Goal: Task Accomplishment & Management: Complete application form

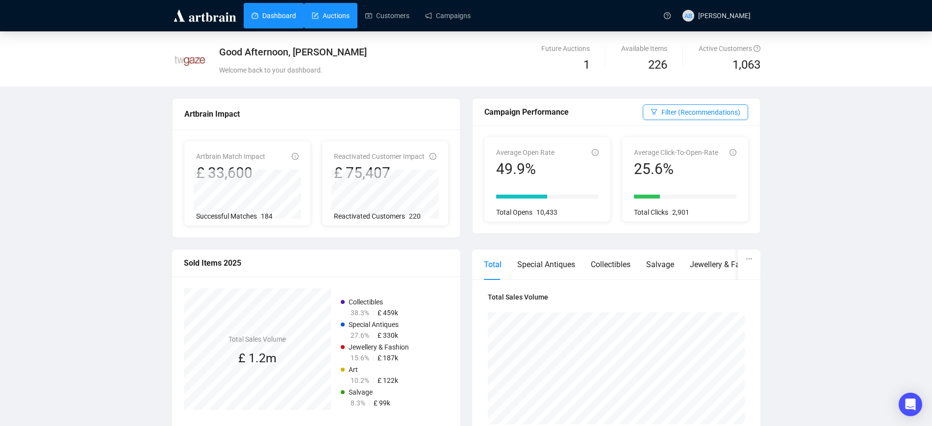
click at [333, 16] on link "Auctions" at bounding box center [331, 15] width 38 height 25
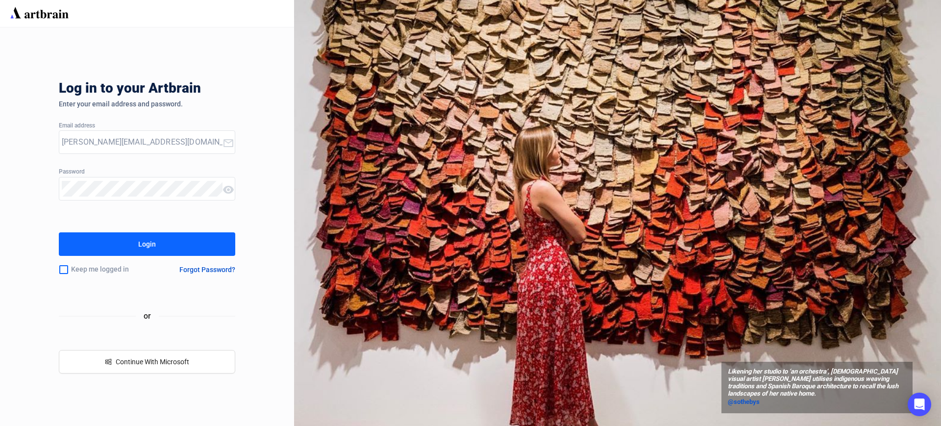
click at [146, 244] on div "Login" at bounding box center [147, 244] width 18 height 16
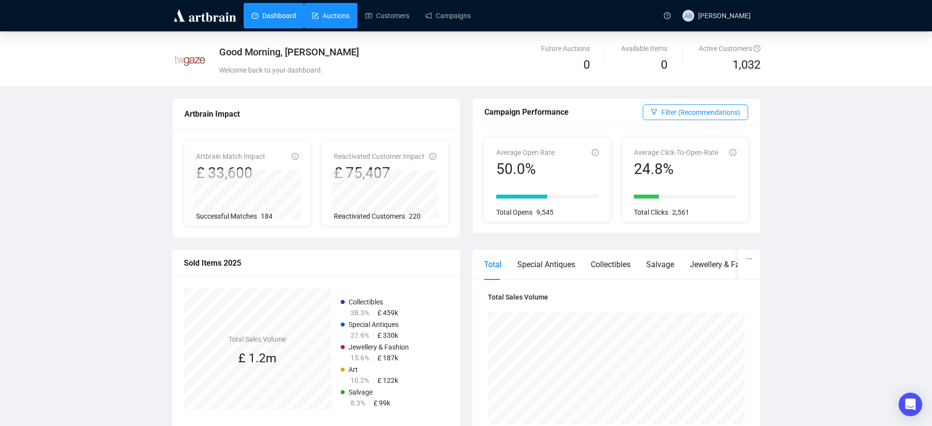
click at [345, 10] on link "Auctions" at bounding box center [331, 15] width 38 height 25
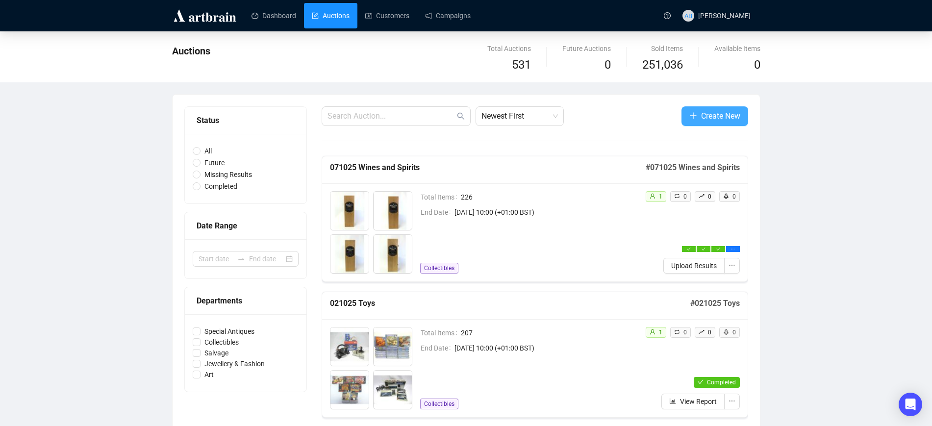
click at [696, 118] on button "Create New" at bounding box center [714, 116] width 67 height 20
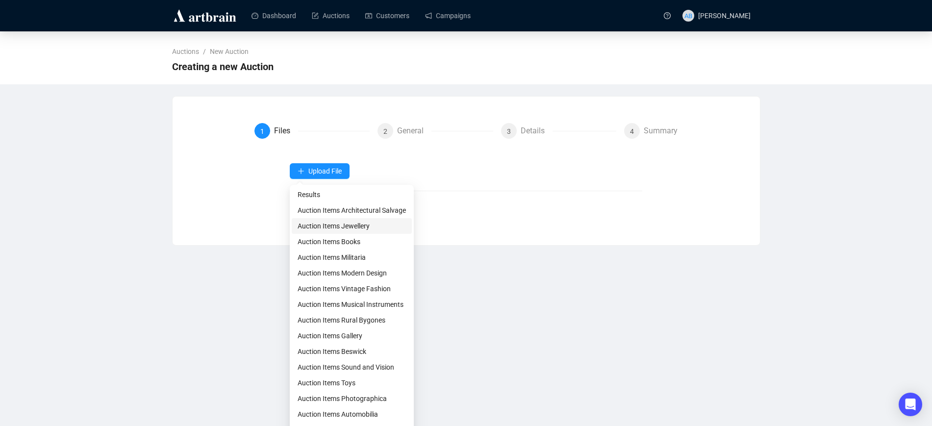
click at [357, 230] on span "Auction Items Jewellery" at bounding box center [351, 226] width 108 height 11
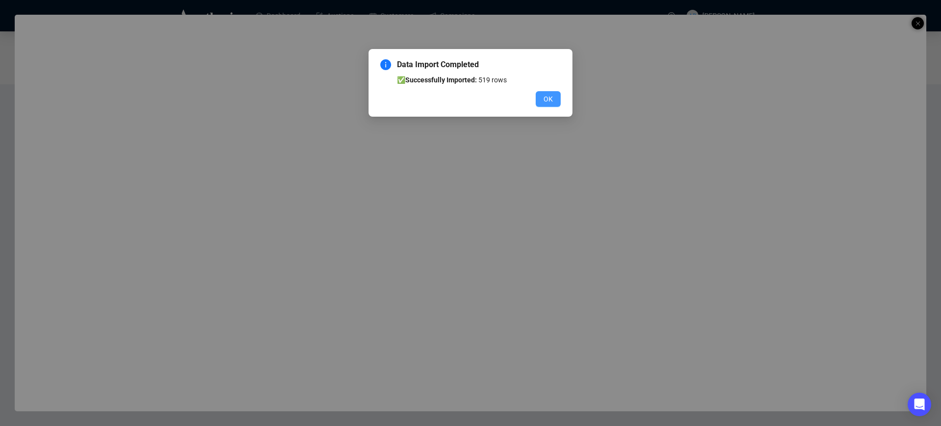
click at [541, 94] on button "OK" at bounding box center [548, 99] width 25 height 16
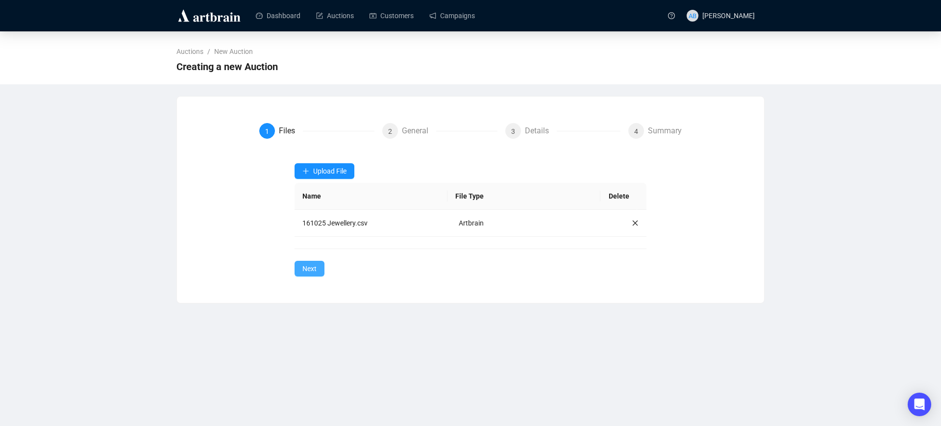
click at [312, 268] on span "Next" at bounding box center [309, 268] width 14 height 11
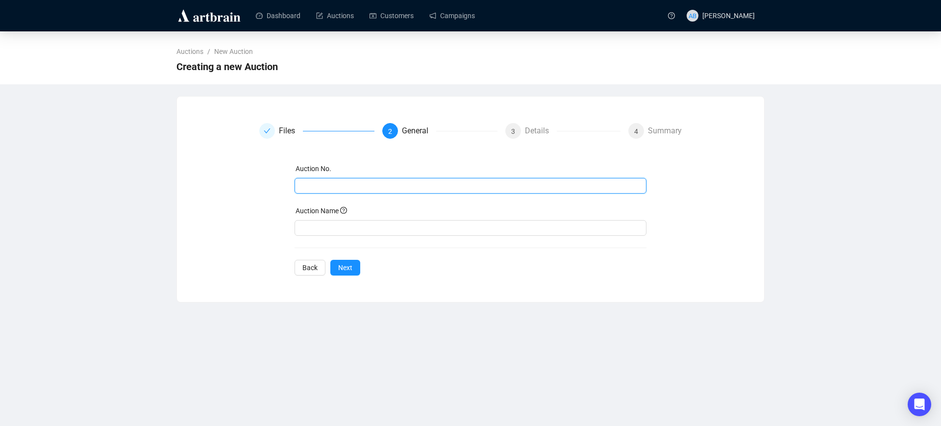
click at [325, 189] on input "text" at bounding box center [469, 185] width 339 height 11
drag, startPoint x: 356, startPoint y: 181, endPoint x: 255, endPoint y: 183, distance: 101.0
click at [255, 183] on div "Files 2 General 3 Details 4 Summary Auction No. 161025 Jewellery Auction Name B…" at bounding box center [471, 194] width 564 height 143
type input "161025 Jewellery"
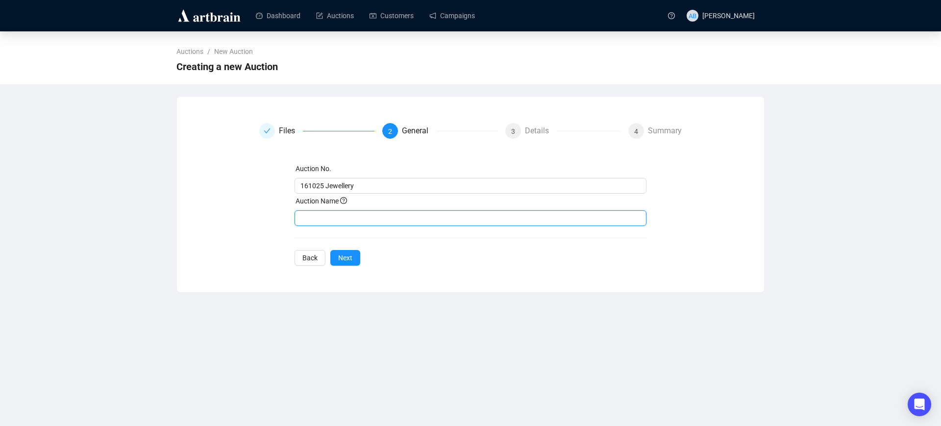
click at [347, 221] on input "text" at bounding box center [471, 218] width 352 height 16
paste input "161025 Jewellery"
type input "161025 Jewellery"
click at [348, 250] on button "Next" at bounding box center [345, 258] width 30 height 16
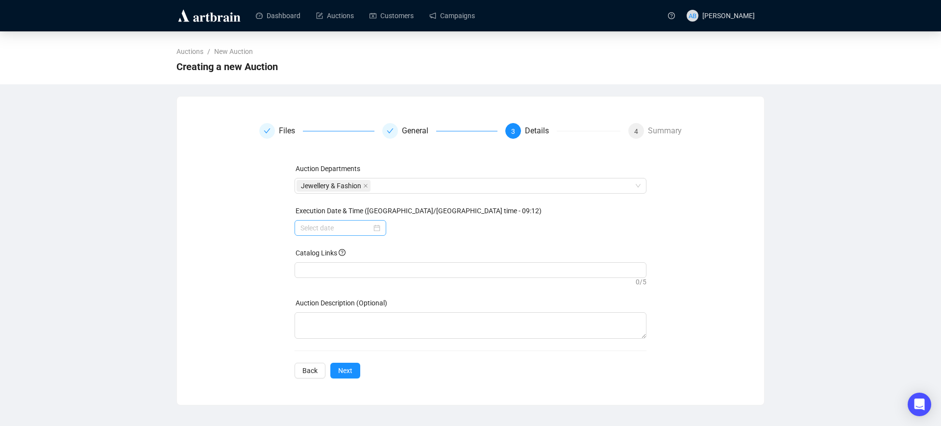
click at [373, 221] on div at bounding box center [341, 228] width 92 height 16
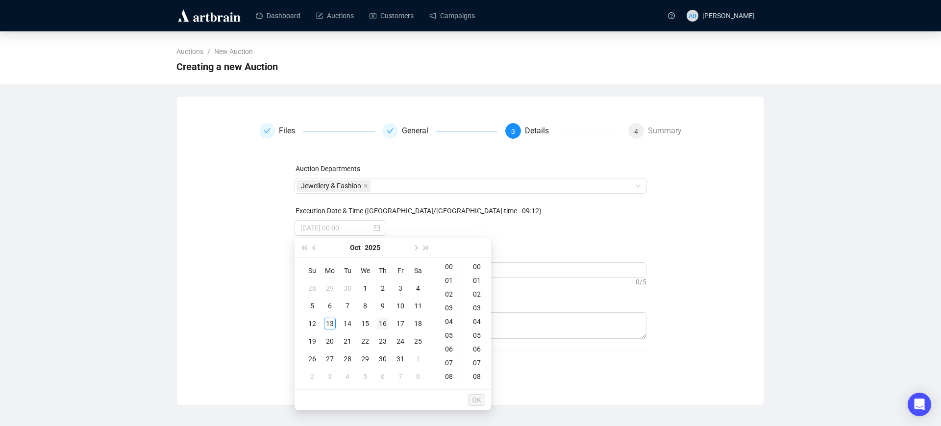
click at [384, 324] on div "16" at bounding box center [383, 324] width 12 height 12
click at [449, 338] on div "10" at bounding box center [450, 343] width 24 height 14
type input "2025-10-16 10:00"
click at [479, 401] on span "OK" at bounding box center [476, 400] width 9 height 19
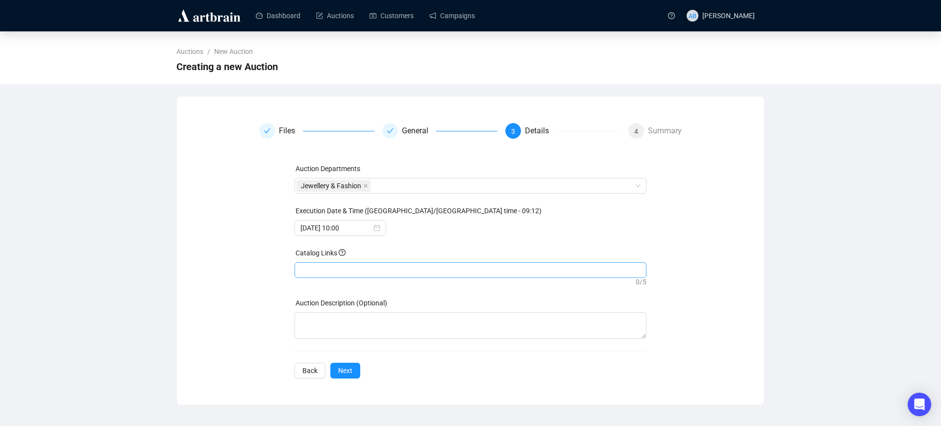
click at [345, 272] on div at bounding box center [470, 270] width 348 height 14
paste input "https://auctions.twgaze.co.uk/catalogue/7417ba49f1e81f42ab4a8b40301d052e/8a390e…"
type input "https://auctions.twgaze.co.uk/catalogue/7417ba49f1e81f42ab4a8b40301d052e/8a390e…"
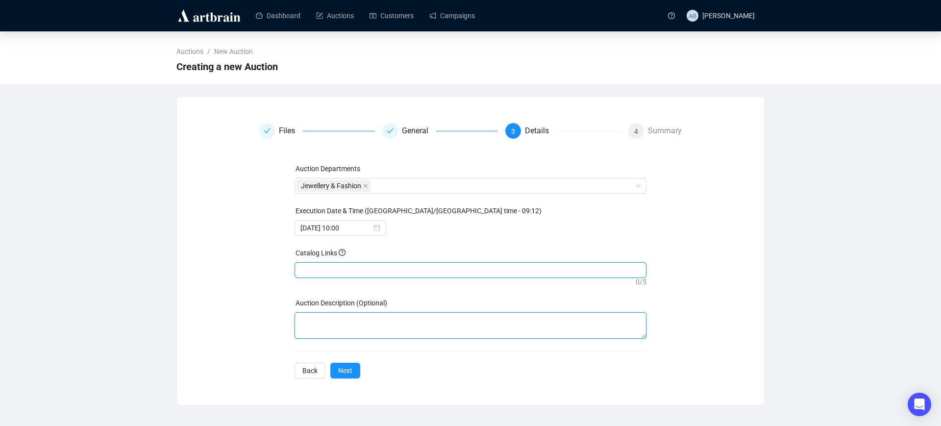
click at [372, 330] on textarea at bounding box center [471, 325] width 352 height 26
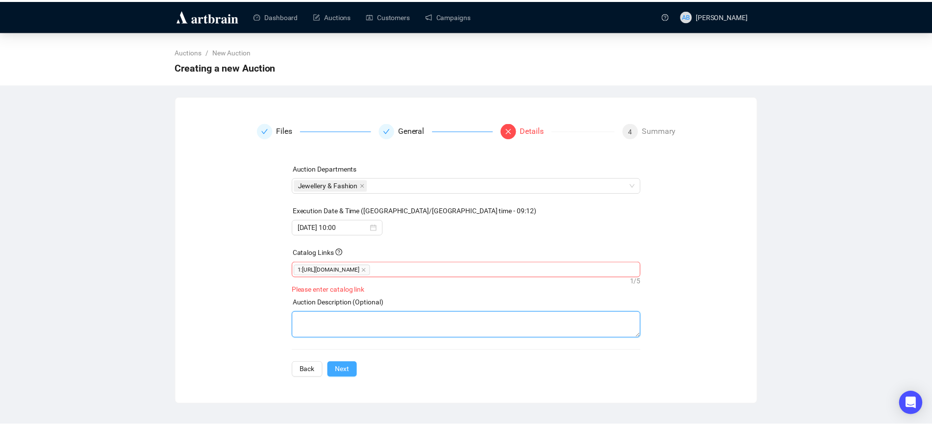
scroll to position [0, 0]
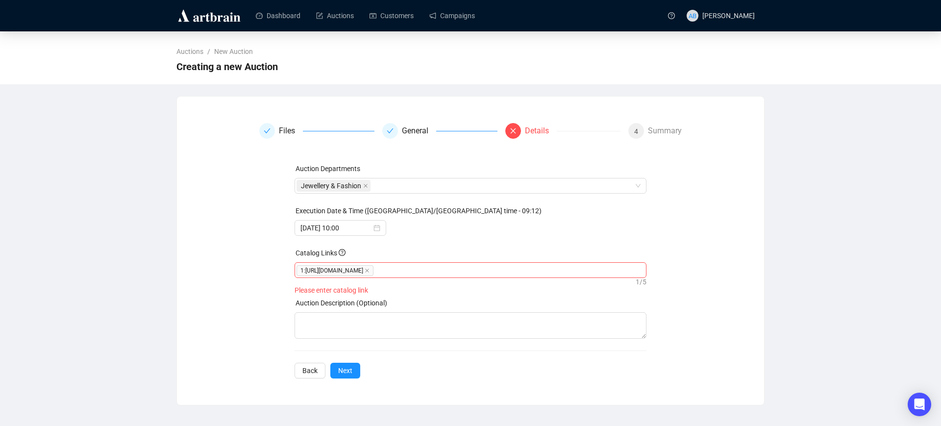
click at [349, 383] on div "Files General Details 4 Summary Auction Departments Jewellery & Fashion Executi…" at bounding box center [470, 250] width 587 height 279
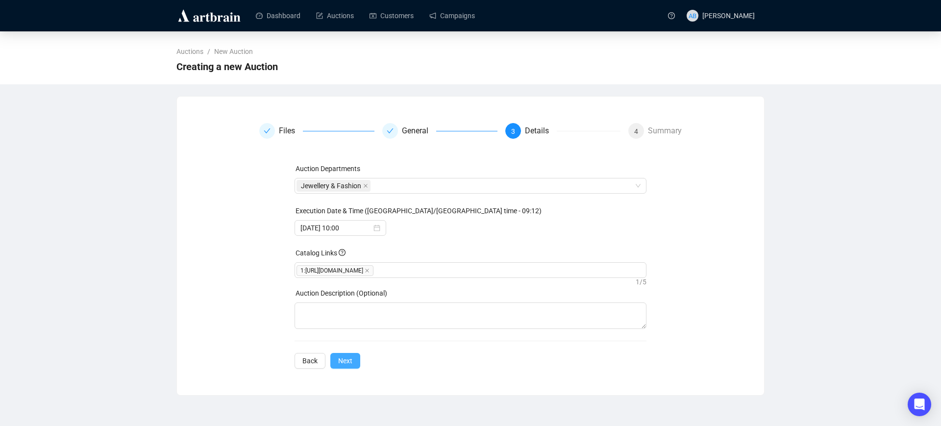
click at [352, 368] on button "Next" at bounding box center [345, 361] width 30 height 16
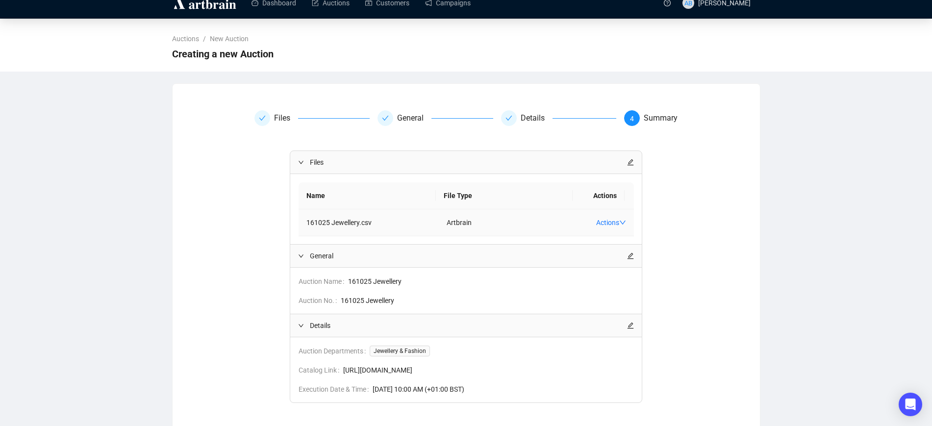
scroll to position [80, 0]
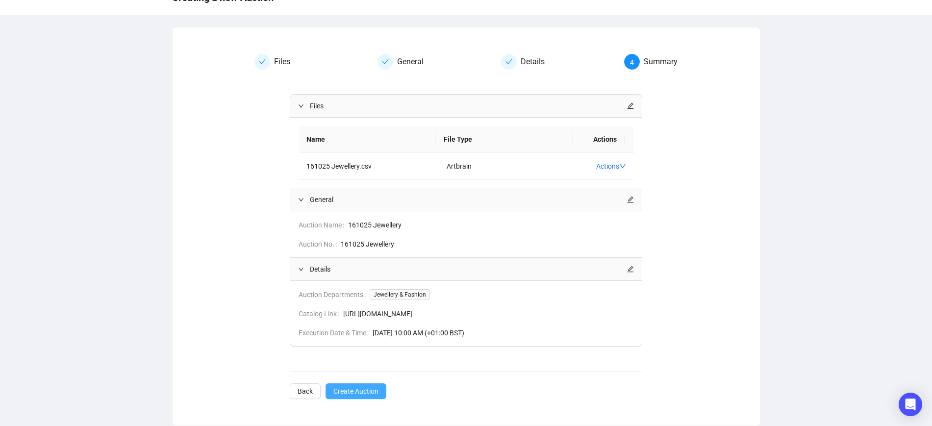
click at [352, 385] on button "Create Auction" at bounding box center [355, 391] width 61 height 16
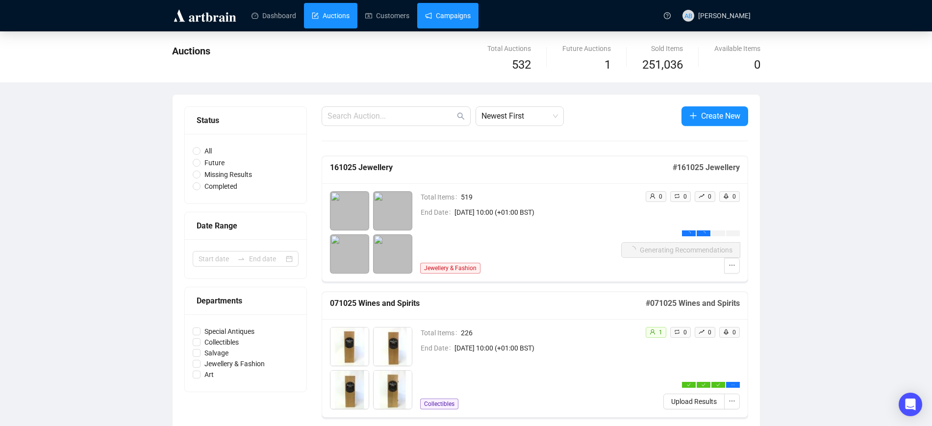
click at [438, 14] on link "Campaigns" at bounding box center [448, 15] width 46 height 25
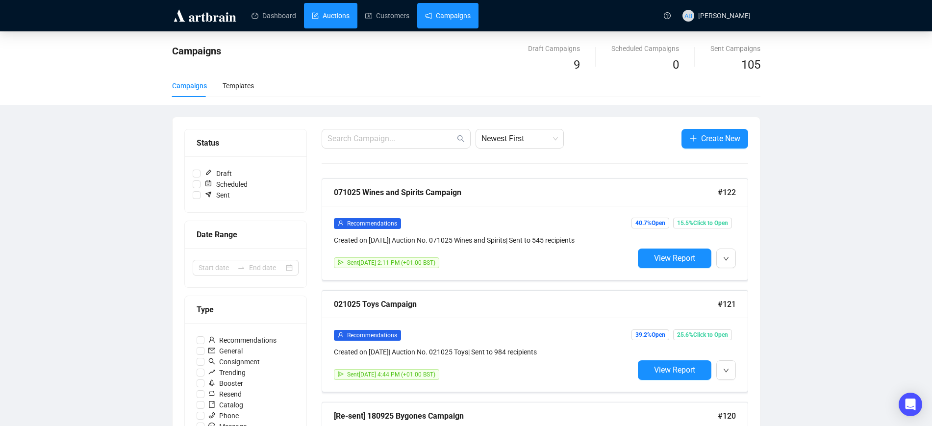
click at [322, 13] on link "Auctions" at bounding box center [331, 15] width 38 height 25
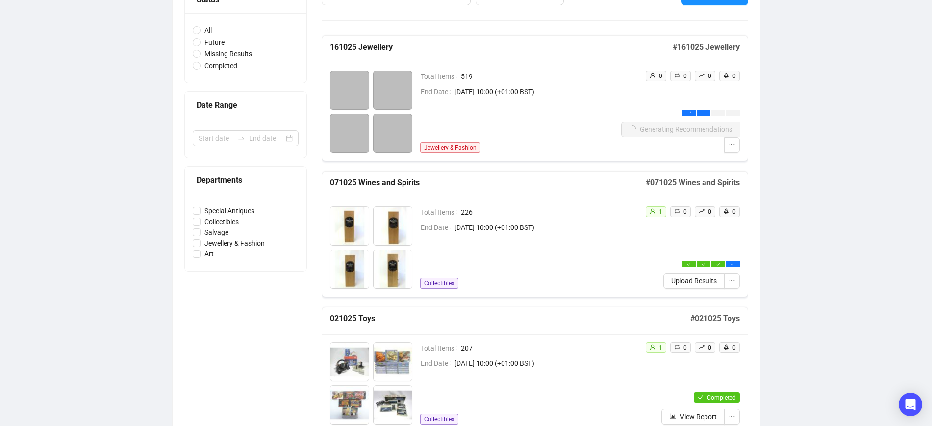
scroll to position [123, 0]
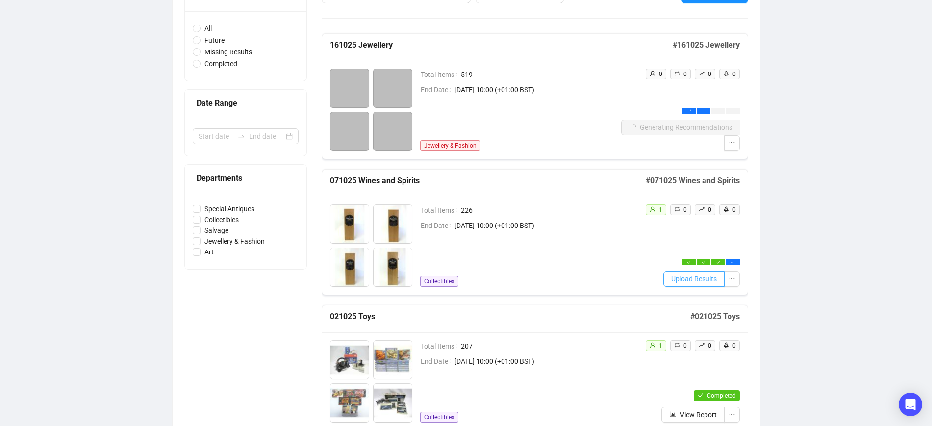
click at [693, 278] on span "Upload Results" at bounding box center [694, 278] width 46 height 11
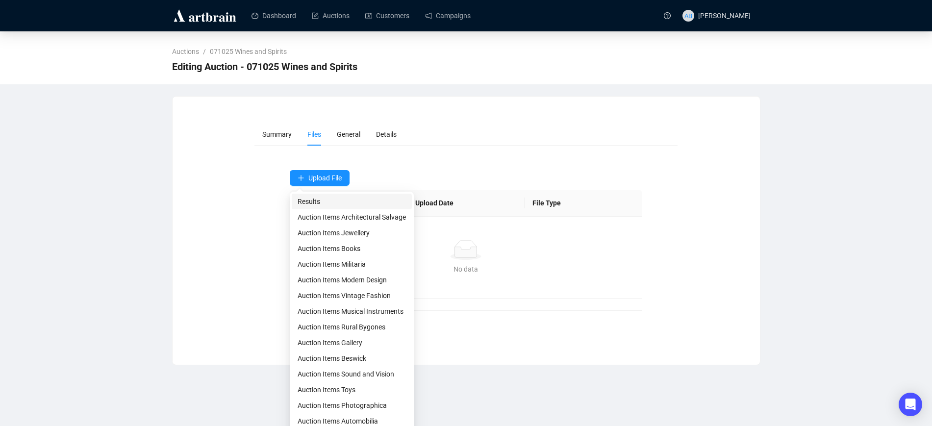
click at [333, 200] on span "Results" at bounding box center [351, 201] width 108 height 11
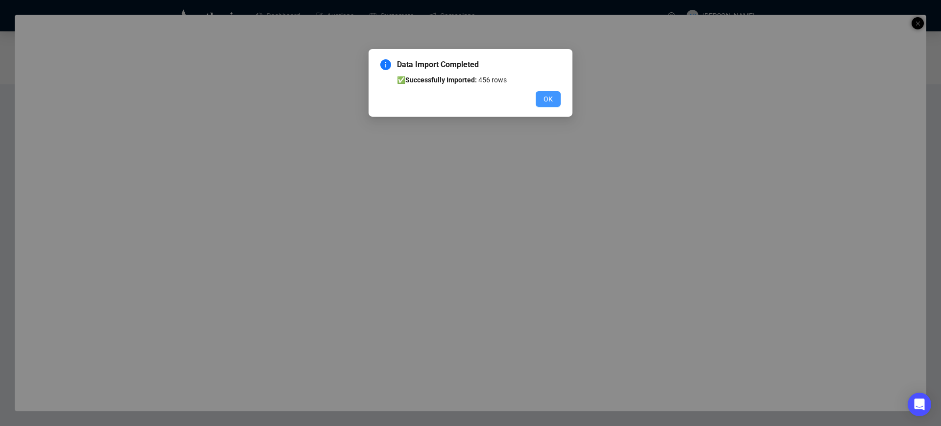
click at [550, 100] on span "OK" at bounding box center [547, 99] width 9 height 11
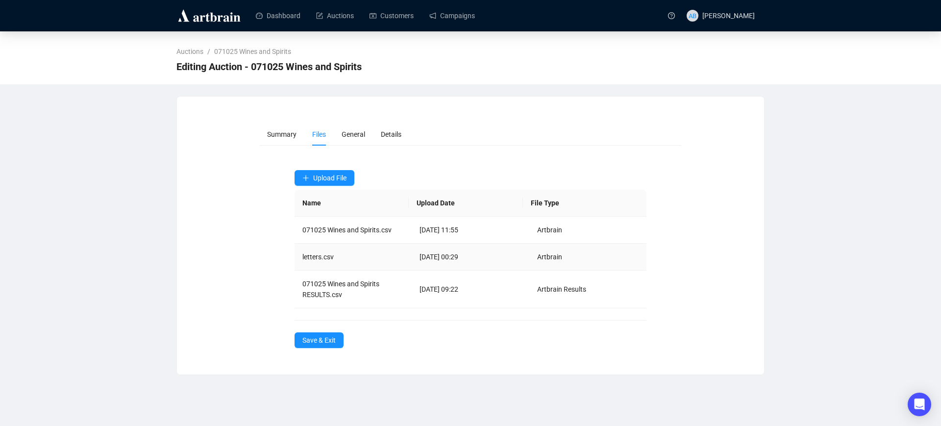
click at [343, 256] on td "letters.csv" at bounding box center [354, 257] width 118 height 27
click at [478, 261] on td "Oct 02, 2025 00:29" at bounding box center [471, 257] width 118 height 27
click at [552, 256] on span "Artbrain" at bounding box center [549, 257] width 25 height 8
drag, startPoint x: 379, startPoint y: 258, endPoint x: 318, endPoint y: 256, distance: 60.8
click at [378, 258] on td "letters.csv" at bounding box center [354, 257] width 118 height 27
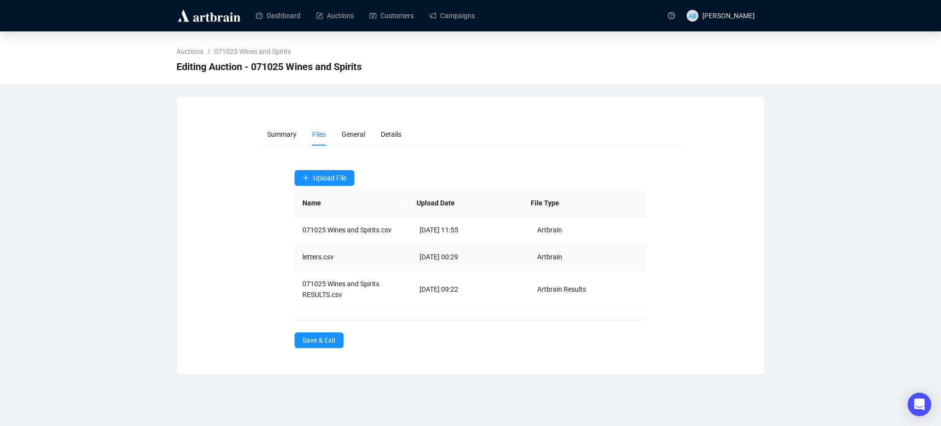
click at [318, 256] on td "letters.csv" at bounding box center [354, 257] width 118 height 27
click at [228, 248] on div "Summary Files General Details Upload File Name Upload Date File Type 071025 Win…" at bounding box center [471, 235] width 564 height 225
click at [327, 342] on span "Save & Exit" at bounding box center [318, 340] width 33 height 11
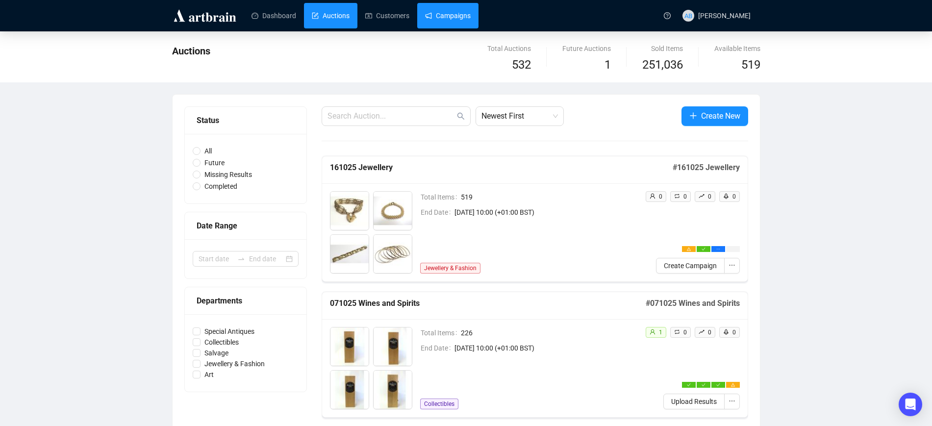
click at [449, 15] on link "Campaigns" at bounding box center [448, 15] width 46 height 25
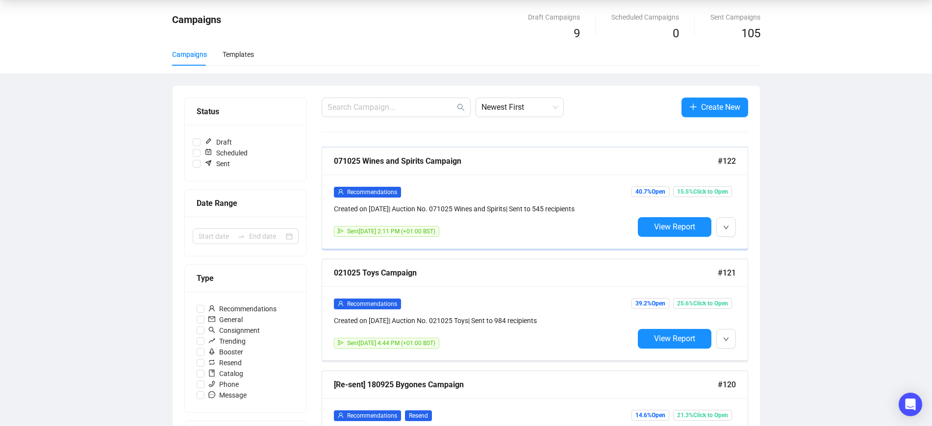
scroll to position [61, 0]
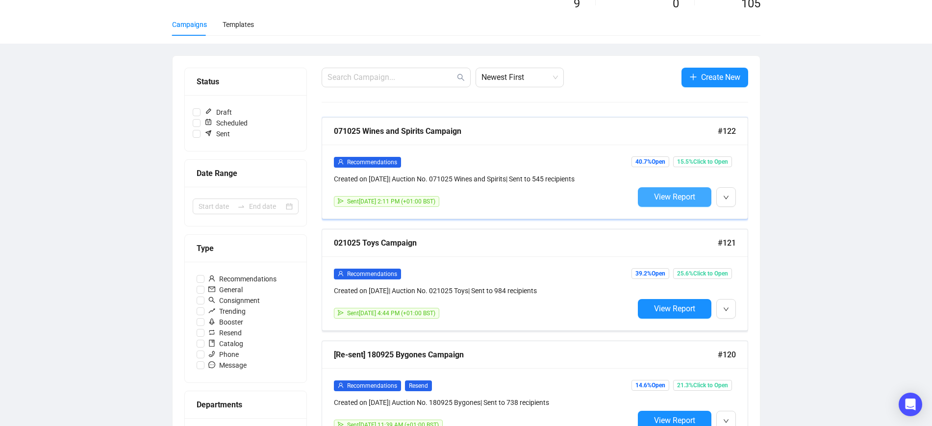
click at [667, 192] on span "View Report" at bounding box center [674, 196] width 41 height 9
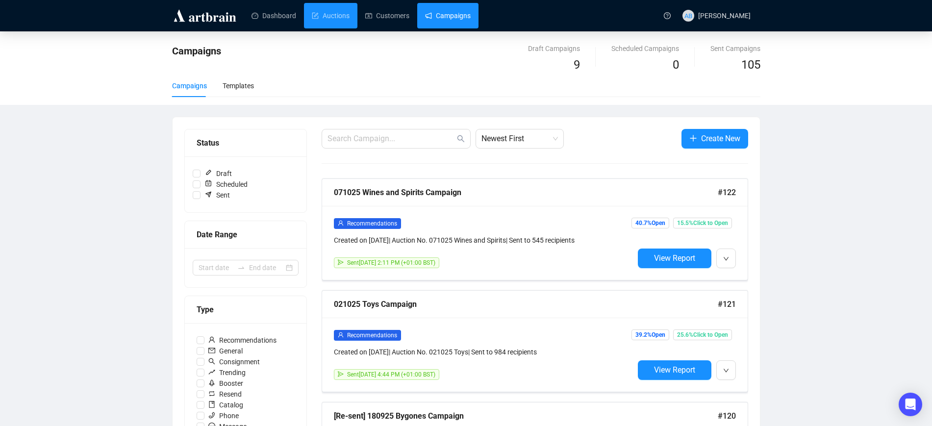
click at [344, 18] on link "Auctions" at bounding box center [331, 15] width 38 height 25
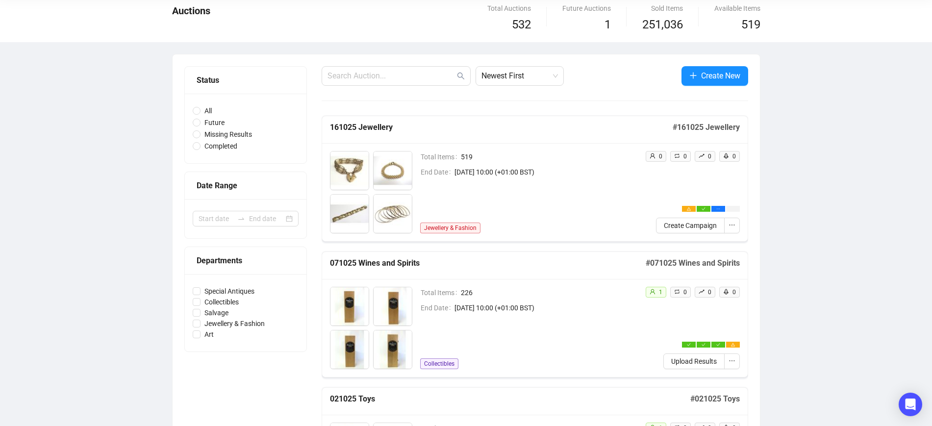
scroll to position [61, 0]
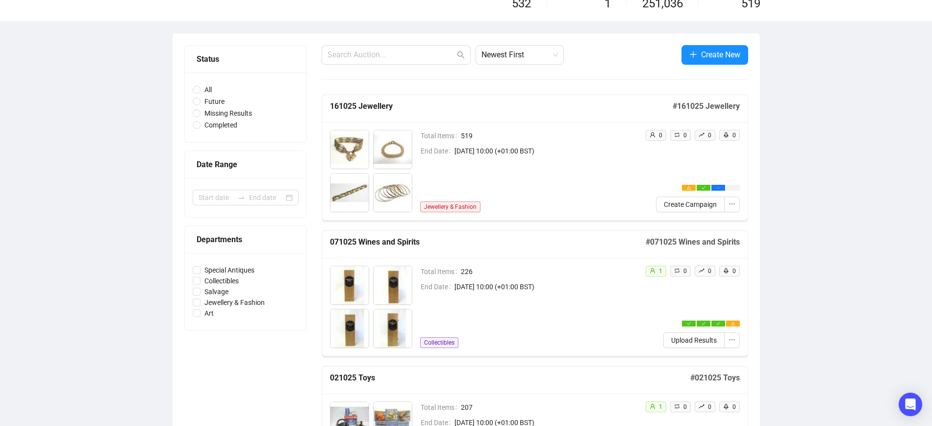
click at [596, 294] on div "Total Items 226 End Date October 7th 2025, 10:00 (+01:00 BST) Collectibles" at bounding box center [528, 307] width 217 height 82
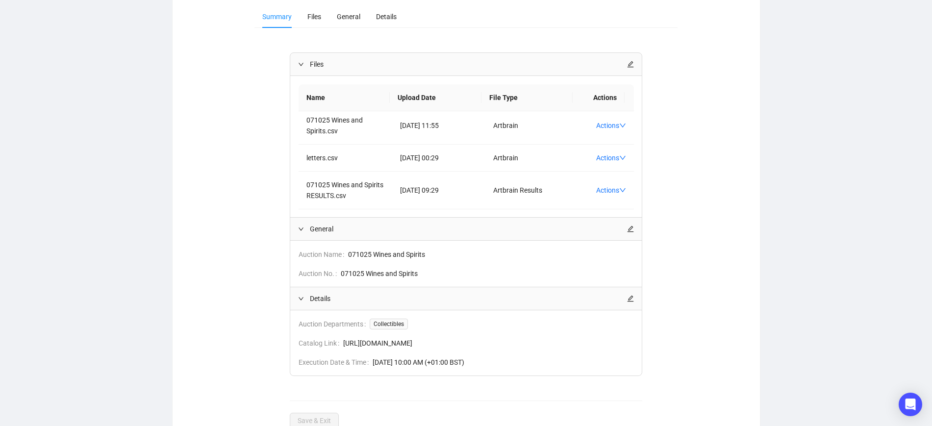
scroll to position [158, 0]
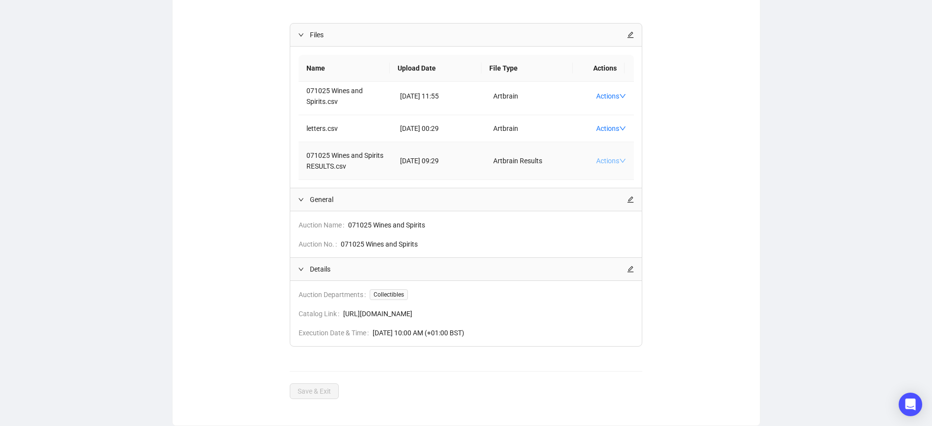
click at [596, 157] on link "Actions" at bounding box center [611, 161] width 30 height 8
click at [256, 148] on div "Files Name Upload Date File Type Actions 071025 Wines and Spirits.csv Oct 01, 2…" at bounding box center [465, 211] width 423 height 376
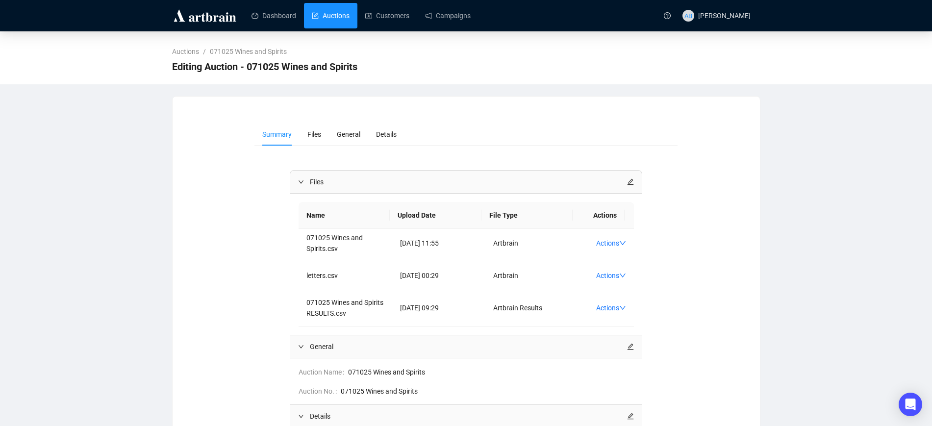
click at [312, 15] on link "Auctions" at bounding box center [331, 15] width 38 height 25
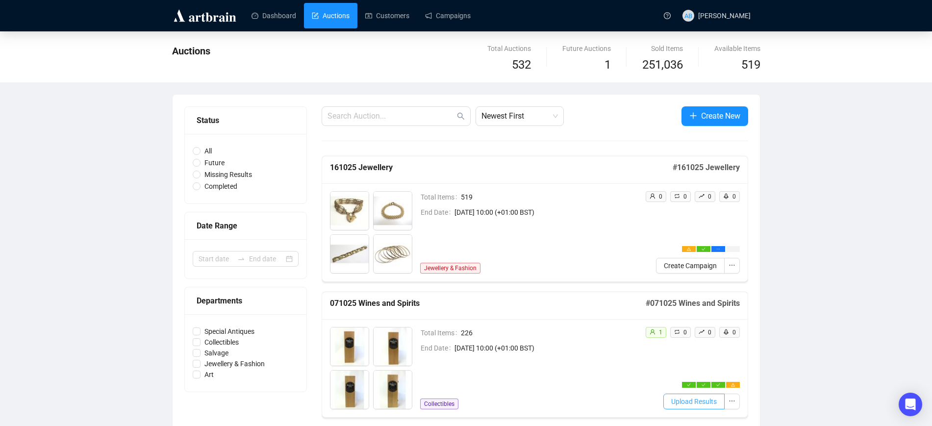
click at [699, 402] on span "Upload Results" at bounding box center [694, 401] width 46 height 11
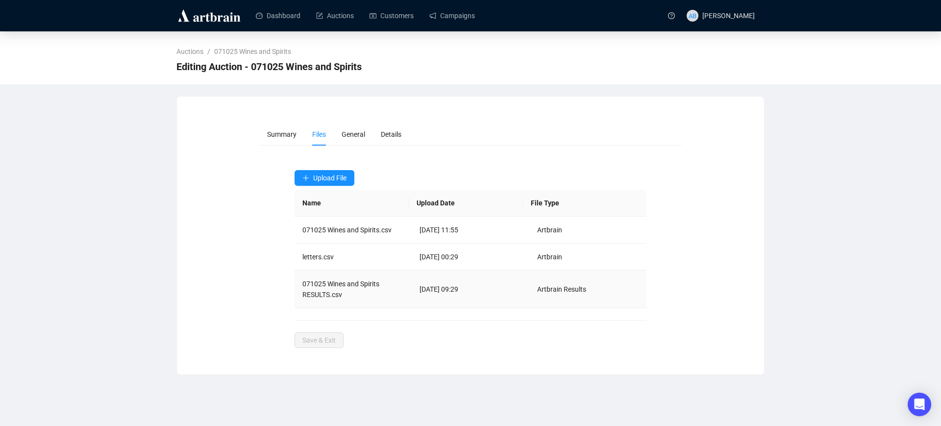
click at [324, 275] on td "071025 Wines and Spirits RESULTS.csv" at bounding box center [354, 289] width 118 height 38
click at [341, 282] on td "071025 Wines and Spirits RESULTS.csv" at bounding box center [354, 289] width 118 height 38
drag, startPoint x: 341, startPoint y: 282, endPoint x: 328, endPoint y: 291, distance: 16.2
click at [341, 283] on td "071025 Wines and Spirits RESULTS.csv" at bounding box center [354, 289] width 118 height 38
click at [327, 292] on td "071025 Wines and Spirits RESULTS.csv" at bounding box center [354, 289] width 118 height 38
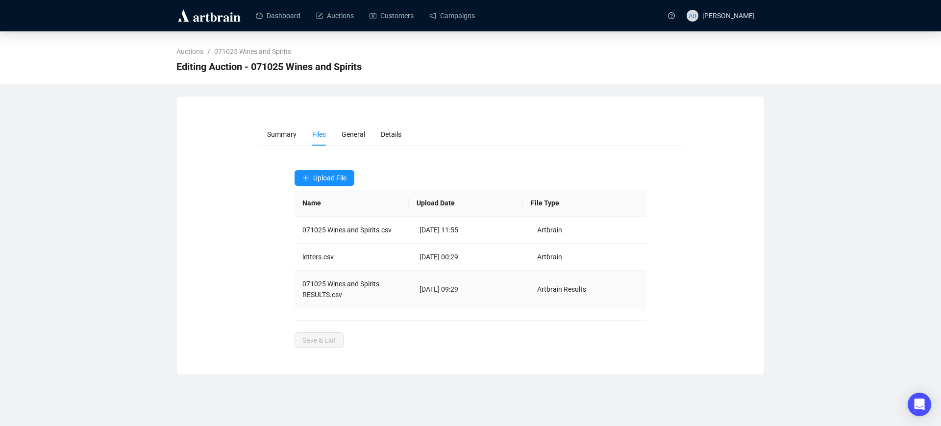
click at [346, 292] on td "071025 Wines and Spirits RESULTS.csv" at bounding box center [354, 289] width 118 height 38
click at [353, 124] on li "General" at bounding box center [353, 134] width 39 height 23
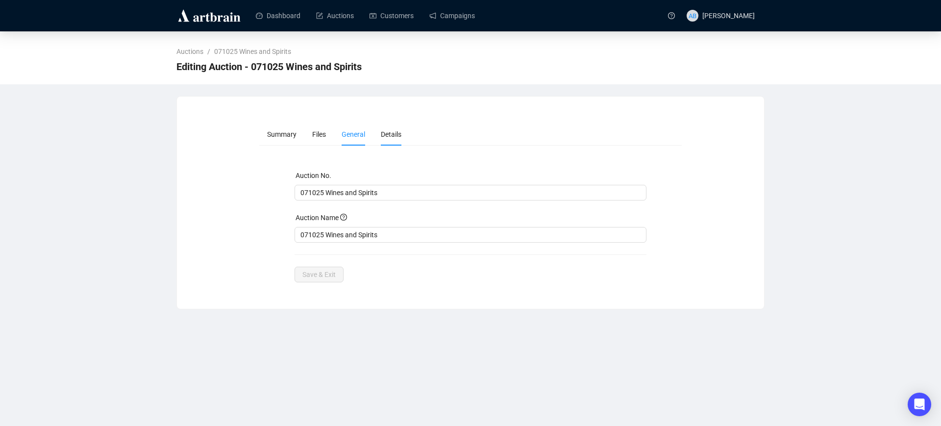
click at [395, 130] on span "Details" at bounding box center [391, 134] width 21 height 8
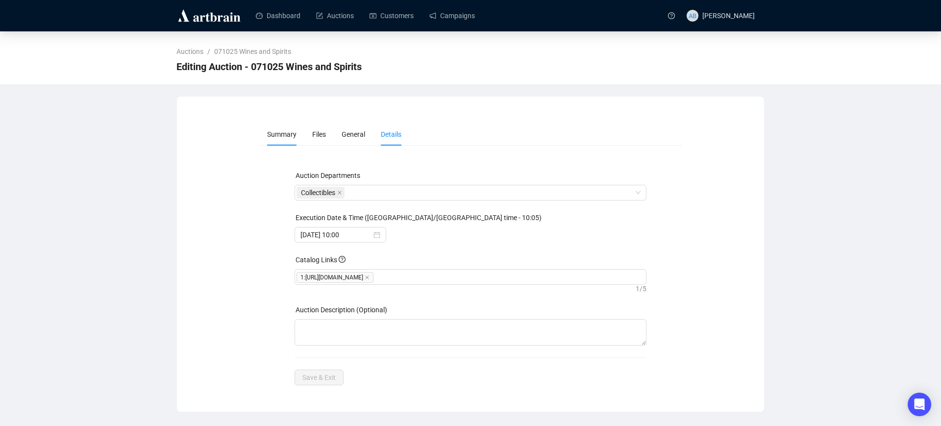
click at [277, 133] on span "Summary" at bounding box center [281, 134] width 29 height 8
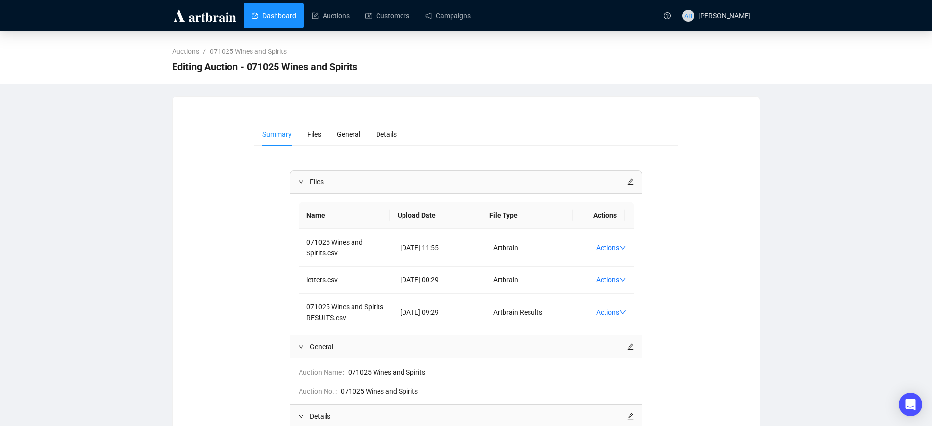
click at [272, 12] on link "Dashboard" at bounding box center [273, 15] width 45 height 25
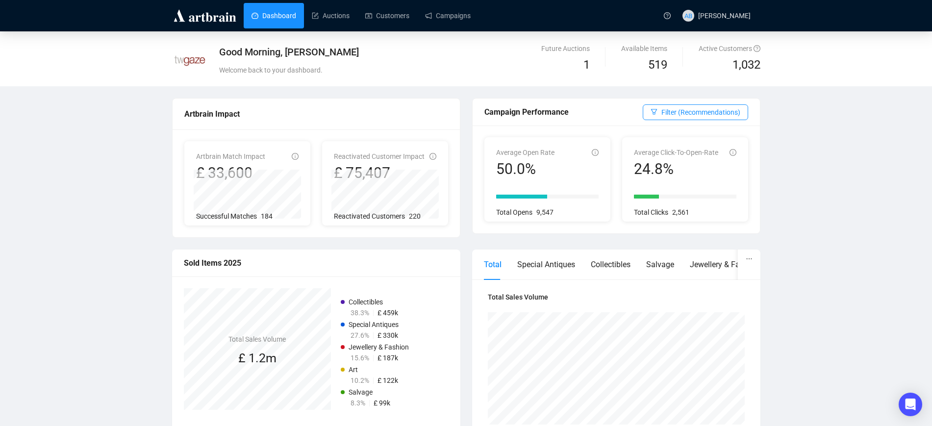
click at [447, 30] on header "Dashboard Auctions Customers Campaigns AB Alice Bonnett" at bounding box center [466, 15] width 932 height 31
click at [457, 21] on link "Campaigns" at bounding box center [448, 15] width 46 height 25
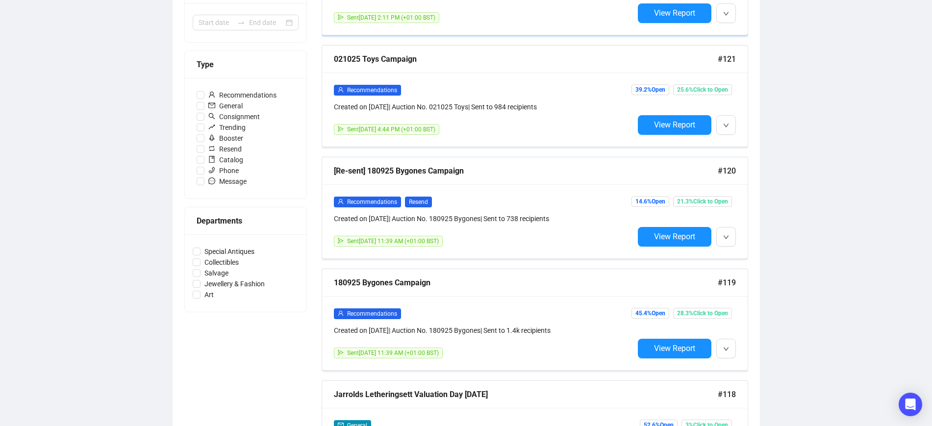
scroll to position [184, 0]
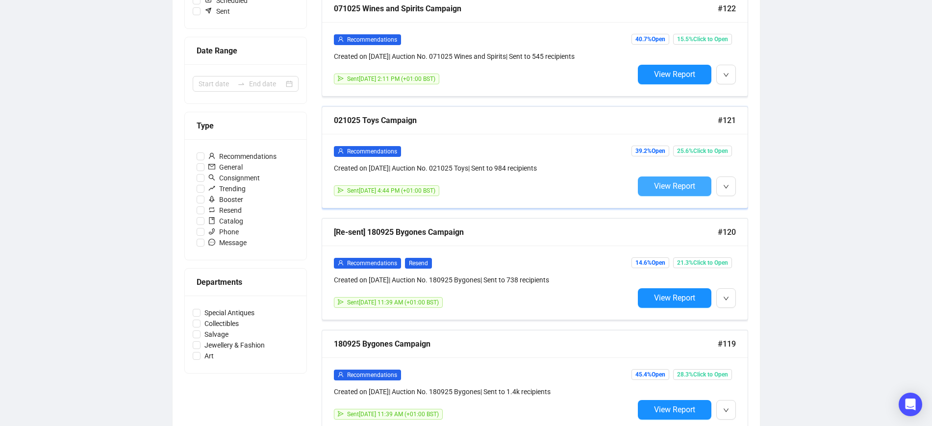
click at [662, 186] on span "View Report" at bounding box center [674, 185] width 41 height 9
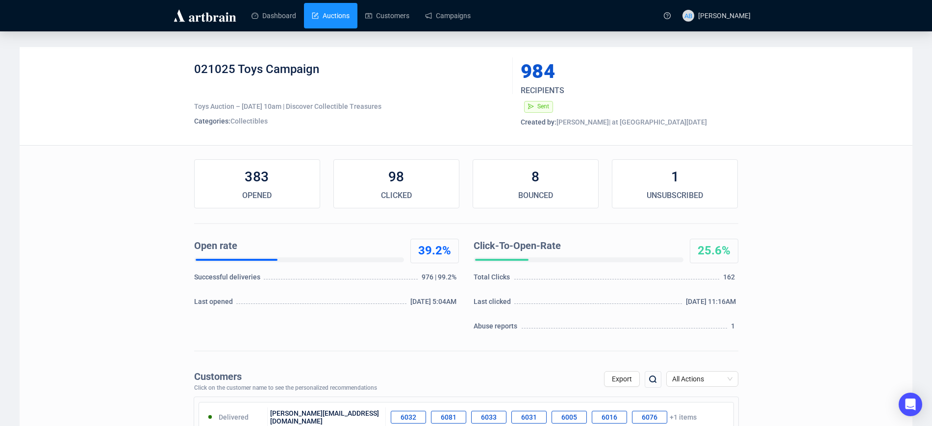
click at [334, 22] on link "Auctions" at bounding box center [331, 15] width 38 height 25
